Goal: Navigation & Orientation: Find specific page/section

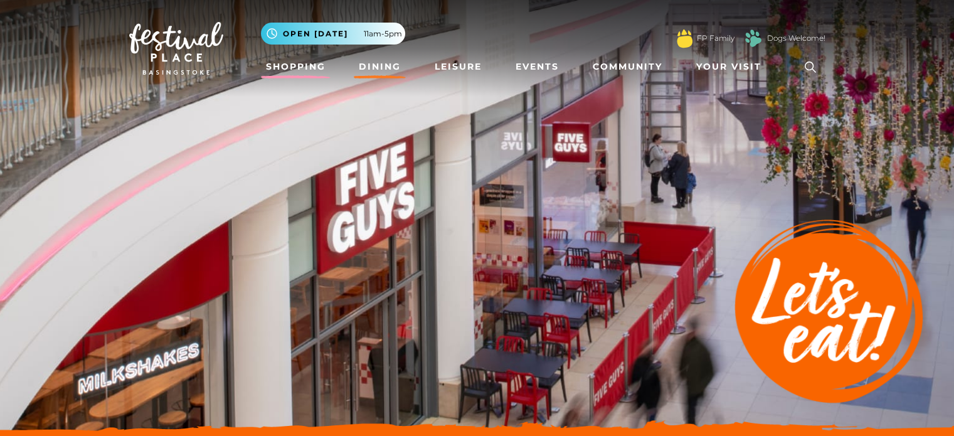
click at [302, 61] on link "Shopping" at bounding box center [296, 66] width 70 height 23
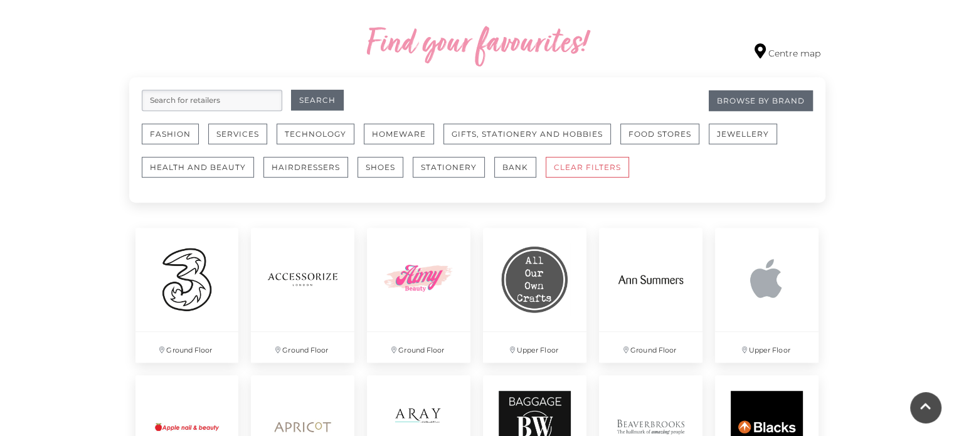
scroll to position [724, 0]
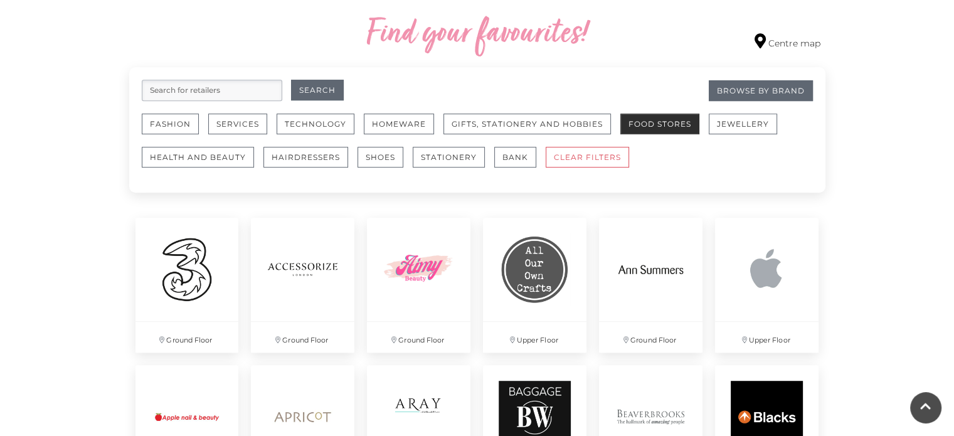
click at [675, 125] on button "Food Stores" at bounding box center [659, 123] width 79 height 21
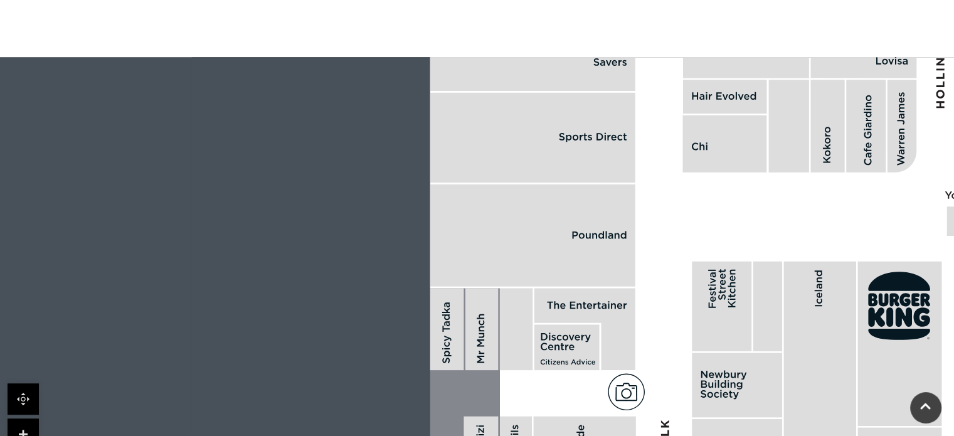
scroll to position [767, 0]
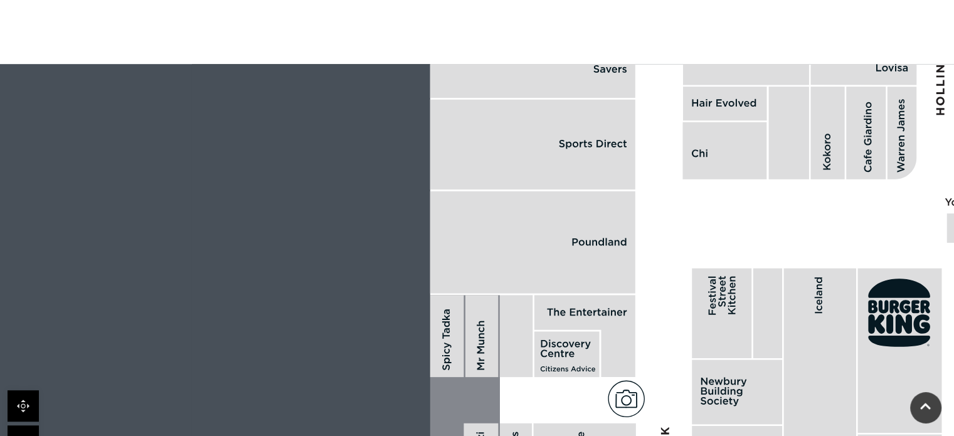
click at [712, 152] on rect at bounding box center [724, 150] width 84 height 57
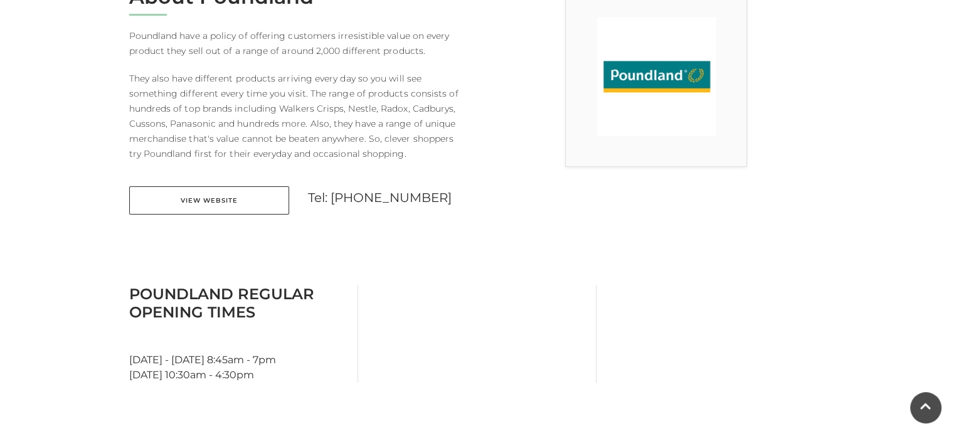
scroll to position [0, 0]
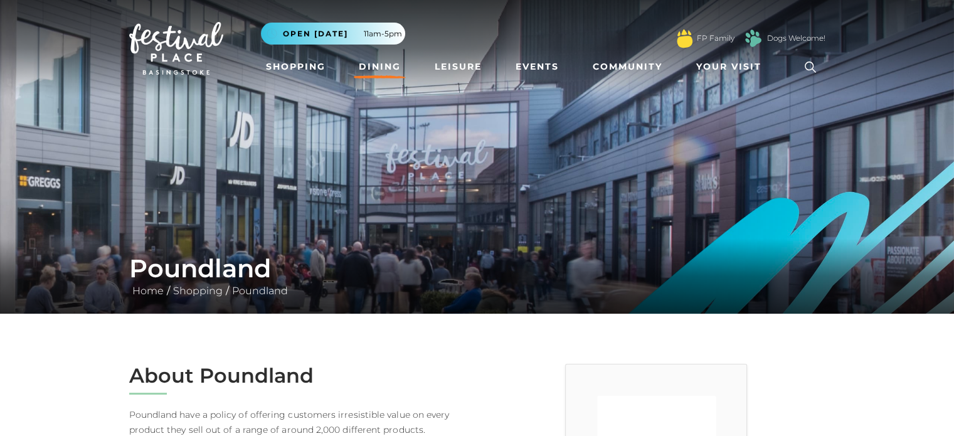
click at [371, 68] on link "Dining" at bounding box center [380, 66] width 52 height 23
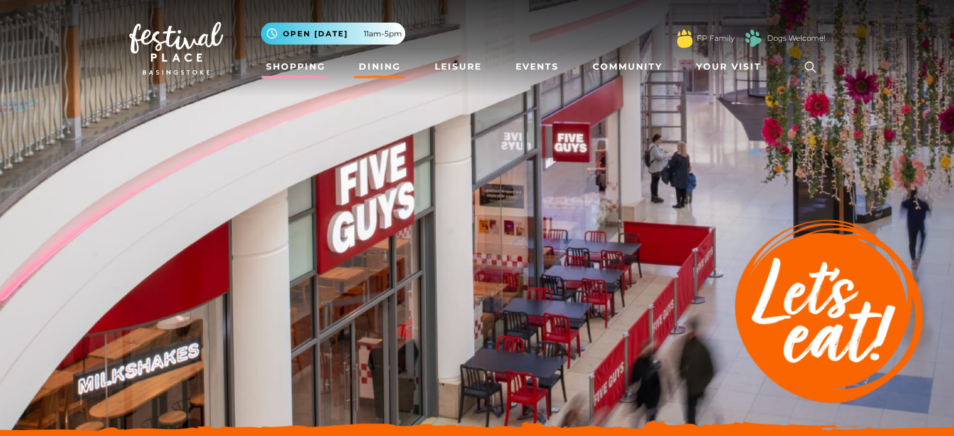
click at [304, 62] on link "Shopping" at bounding box center [296, 66] width 70 height 23
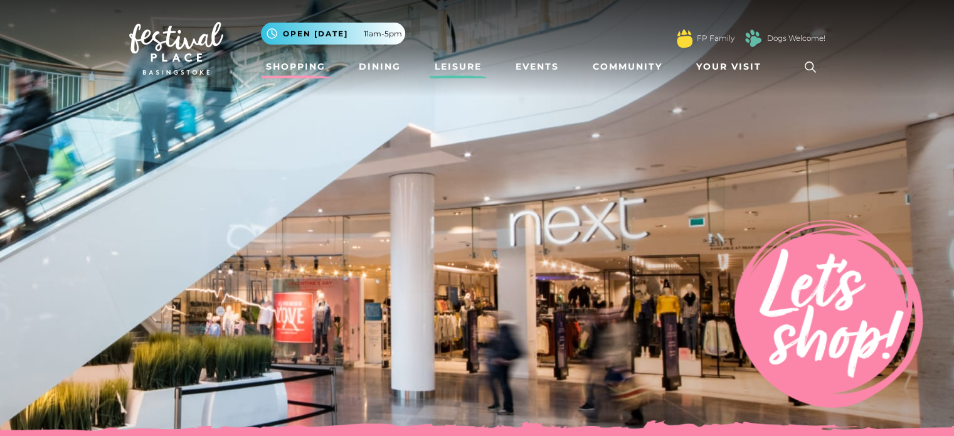
click at [479, 72] on link "Leisure" at bounding box center [458, 66] width 57 height 23
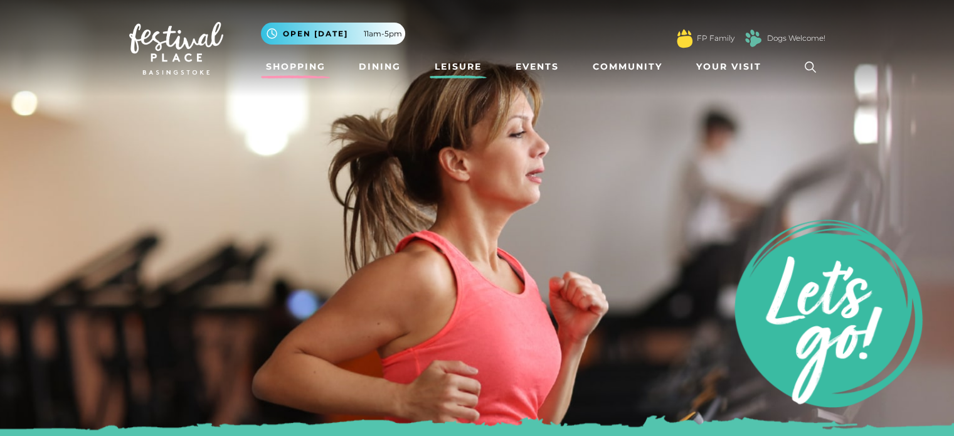
click at [278, 70] on link "Shopping" at bounding box center [296, 66] width 70 height 23
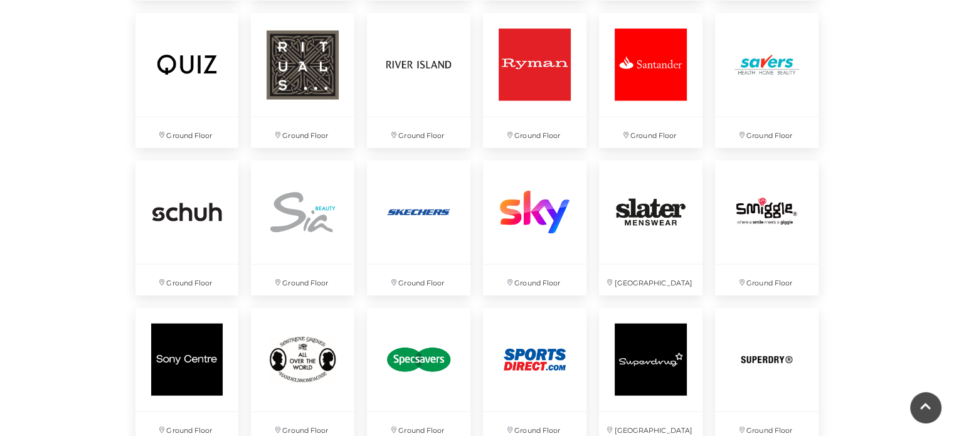
scroll to position [2720, 0]
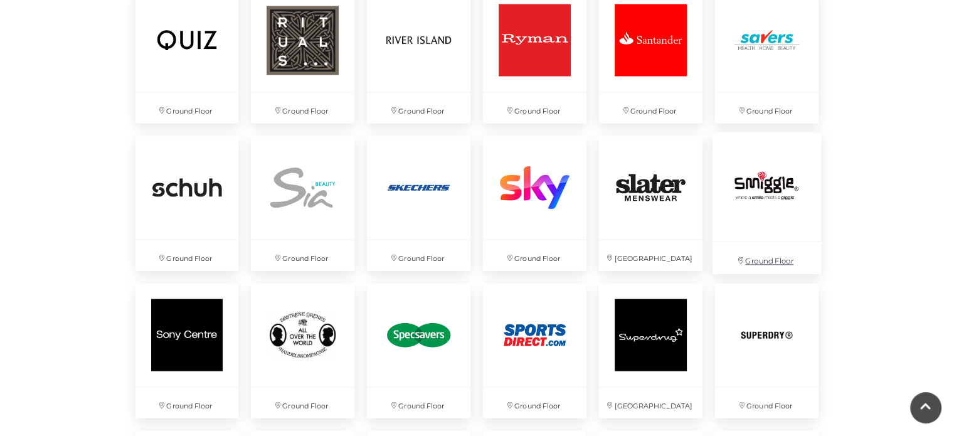
click at [747, 193] on img at bounding box center [766, 187] width 108 height 108
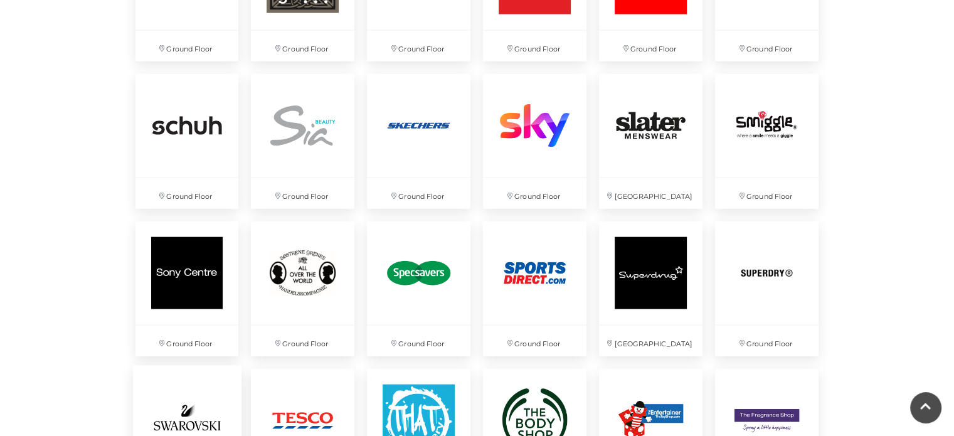
scroll to position [2791, 0]
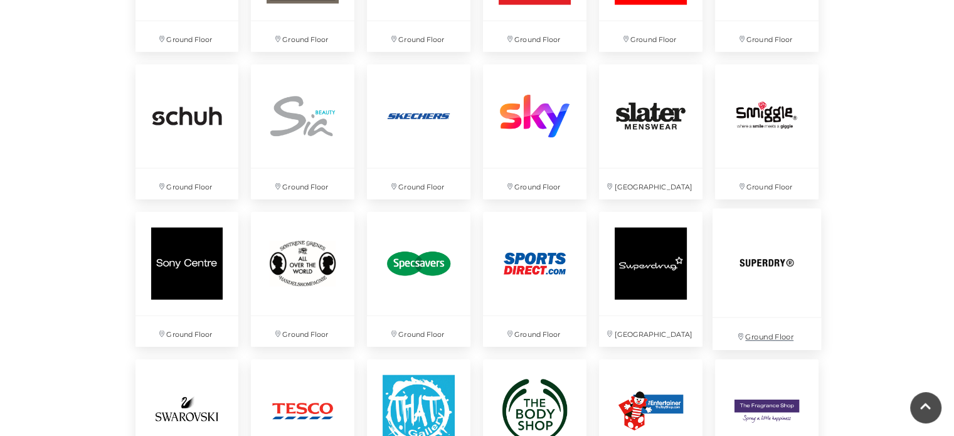
click at [765, 255] on img at bounding box center [766, 263] width 108 height 108
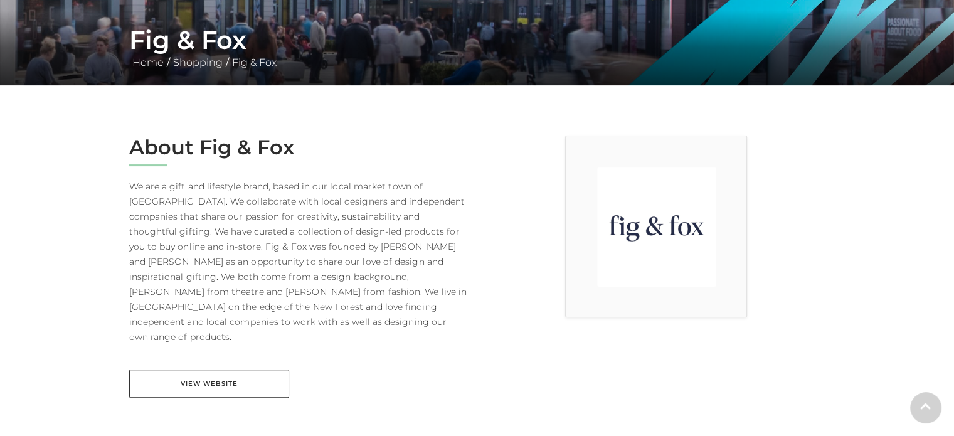
scroll to position [233, 0]
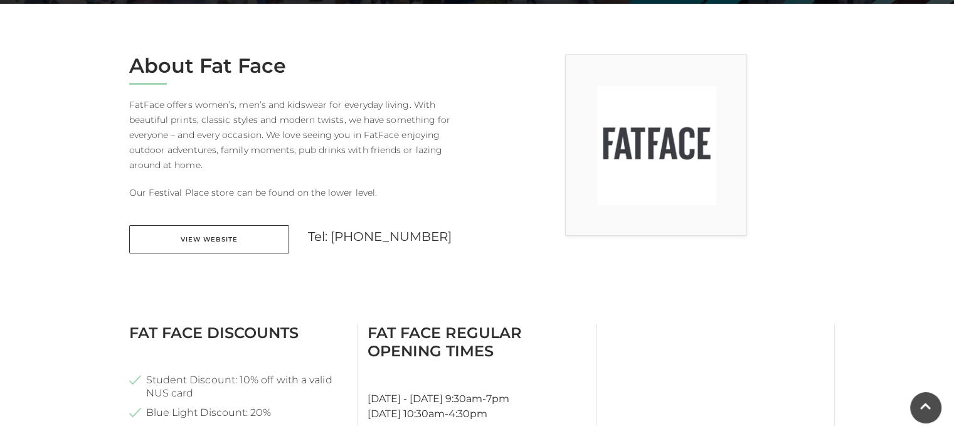
scroll to position [339, 0]
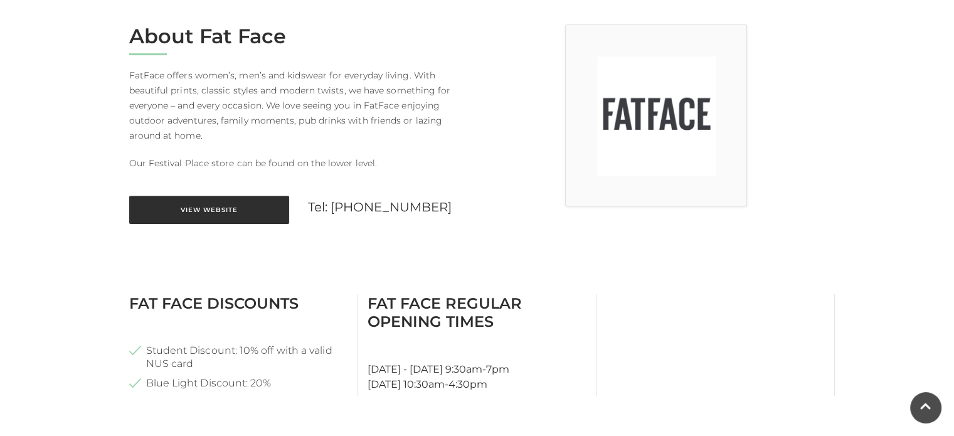
click at [258, 213] on link "View Website" at bounding box center [209, 210] width 160 height 28
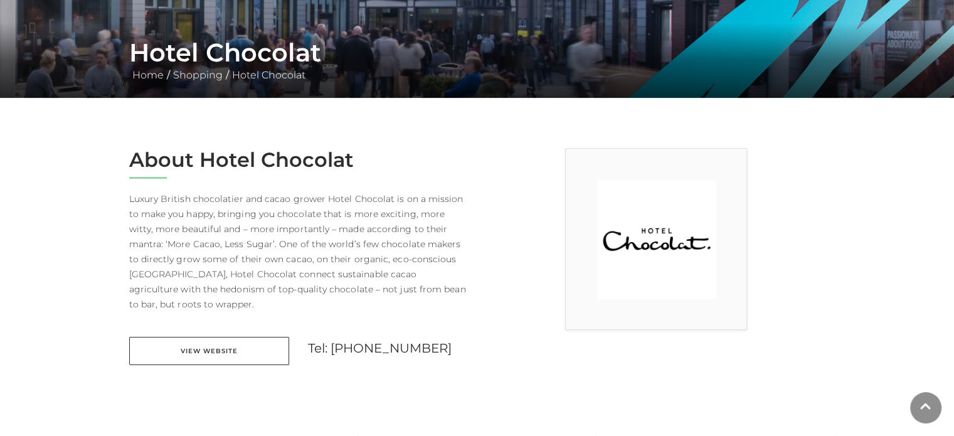
scroll to position [219, 0]
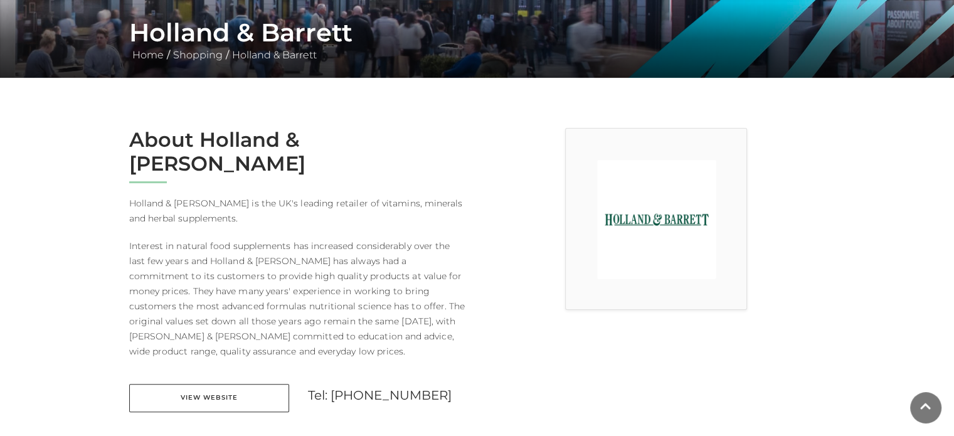
scroll to position [241, 0]
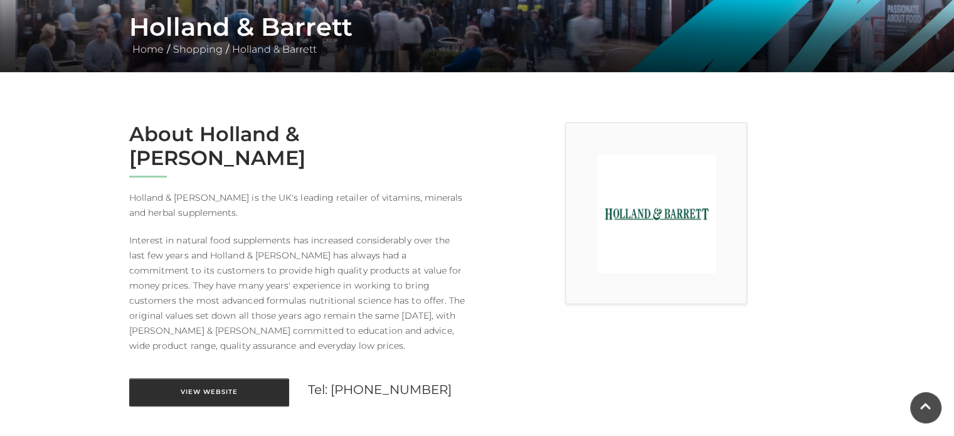
click at [233, 378] on link "View Website" at bounding box center [209, 392] width 160 height 28
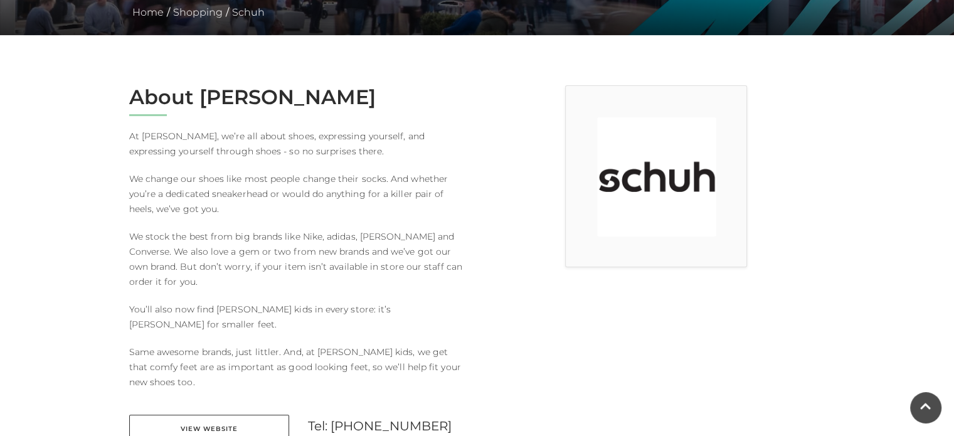
scroll to position [281, 0]
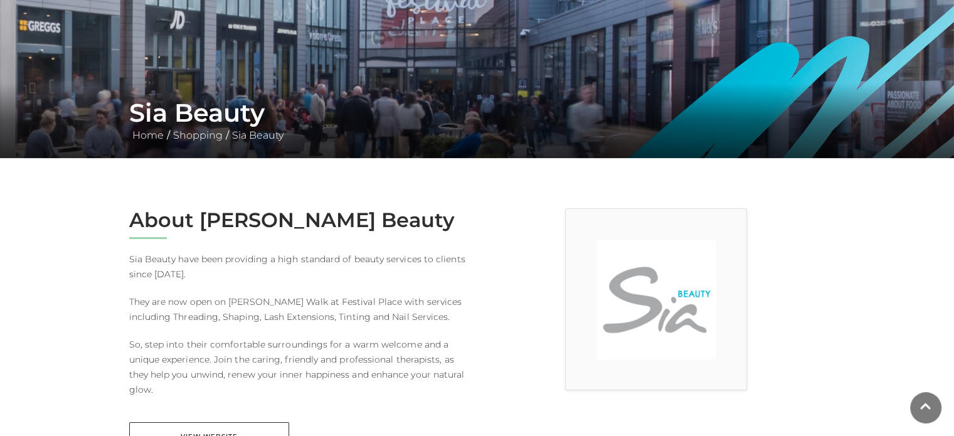
scroll to position [157, 0]
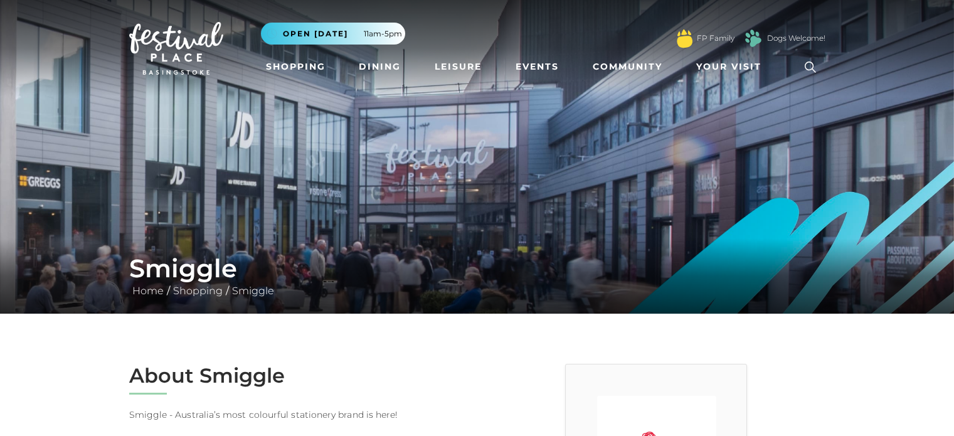
click at [747, 193] on img at bounding box center [477, 157] width 954 height 314
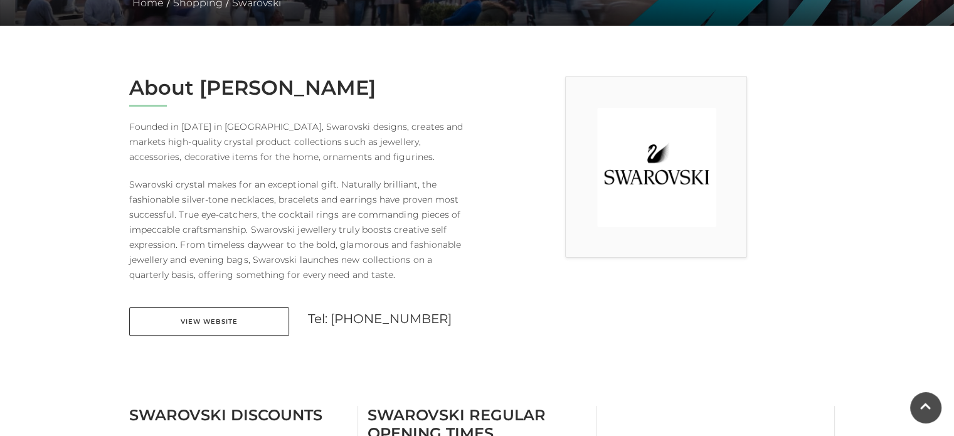
scroll to position [290, 0]
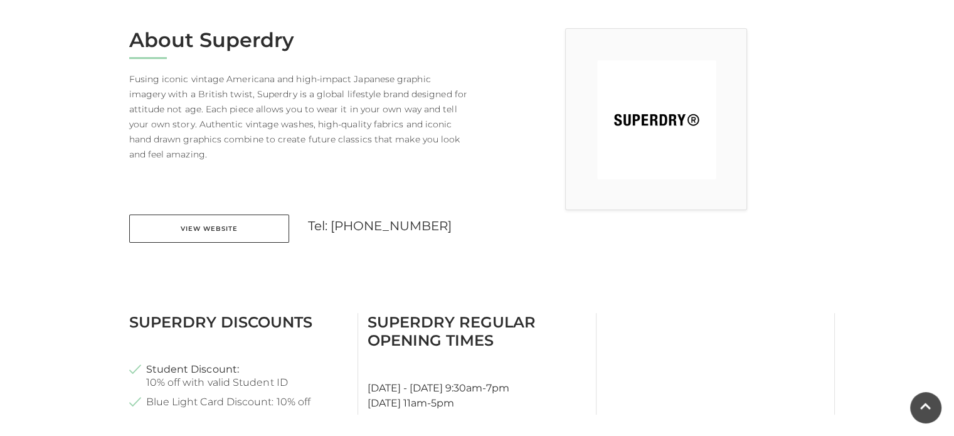
scroll to position [337, 0]
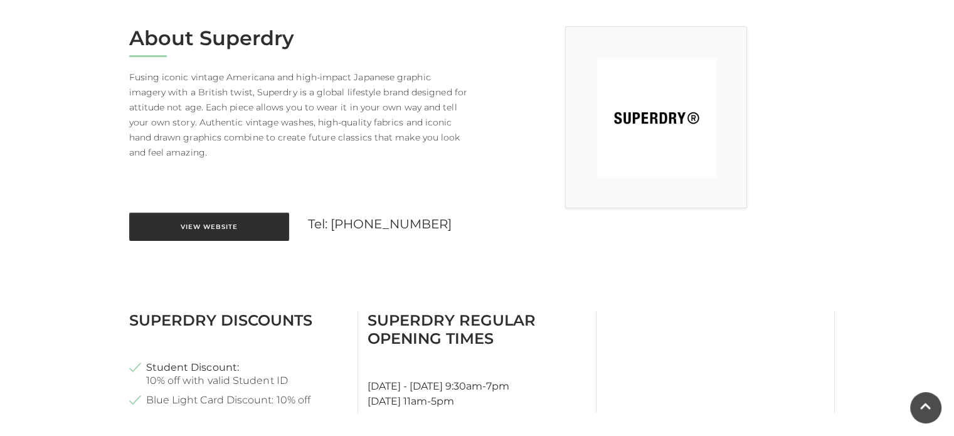
click at [239, 234] on link "View Website" at bounding box center [209, 227] width 160 height 28
